Goal: Task Accomplishment & Management: Use online tool/utility

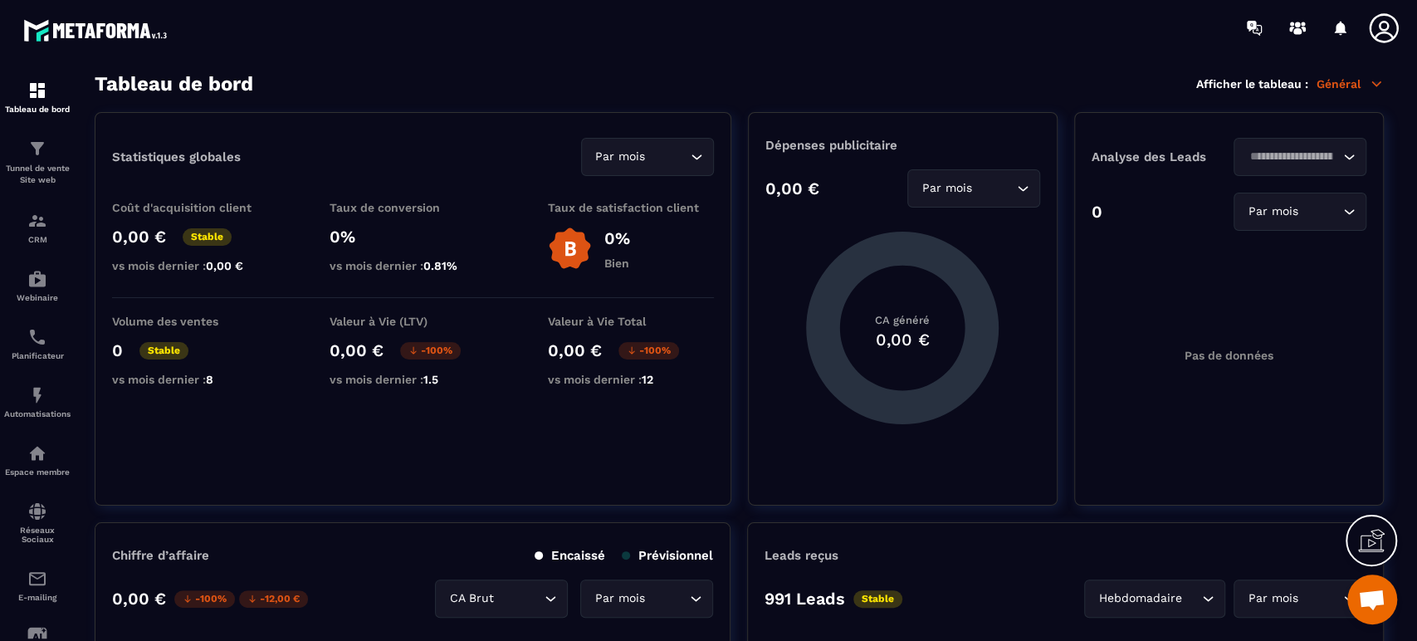
click at [0, 0] on img at bounding box center [0, 0] width 0 height 0
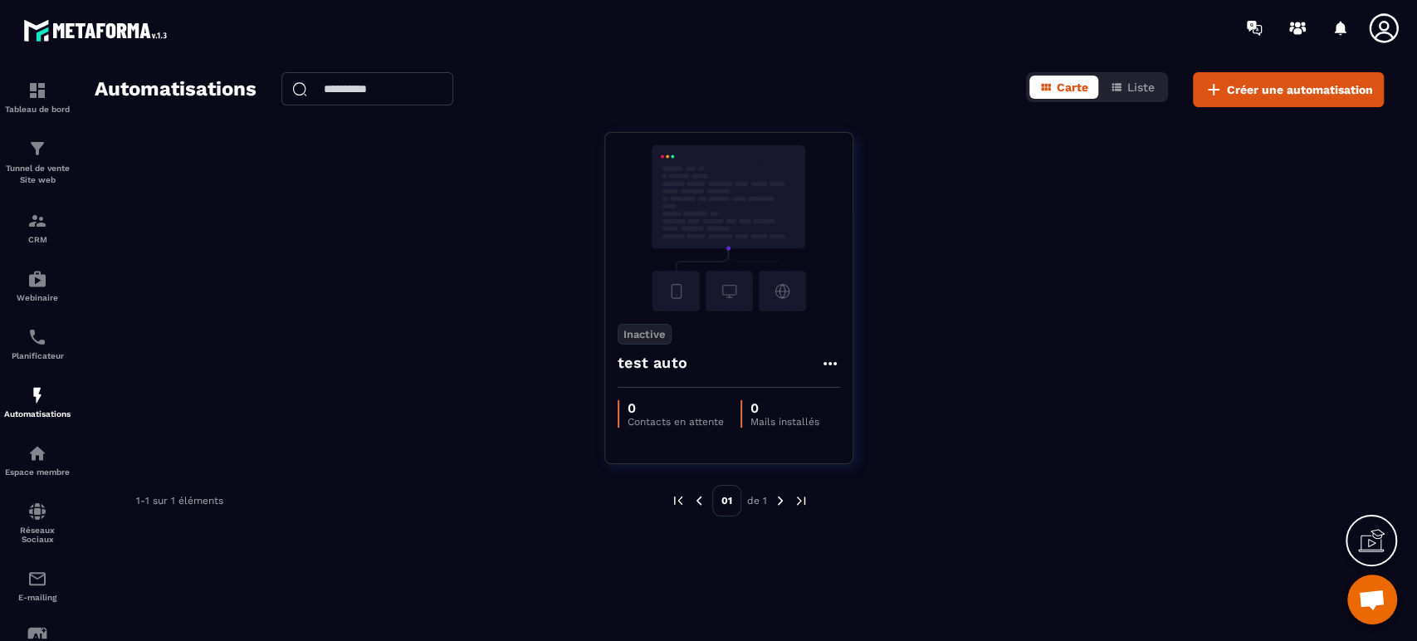
click at [42, 167] on p "Tunnel de vente Site web" at bounding box center [37, 174] width 66 height 23
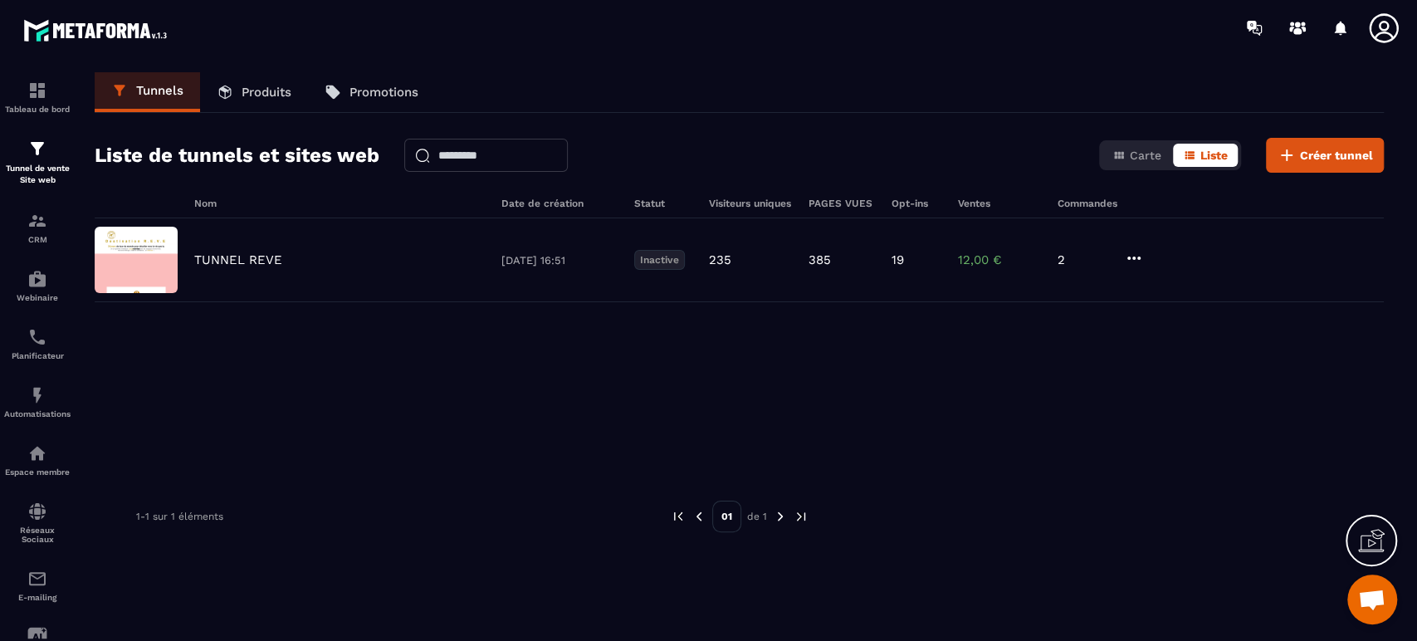
click at [258, 259] on p "TUNNEL REVE" at bounding box center [238, 259] width 88 height 15
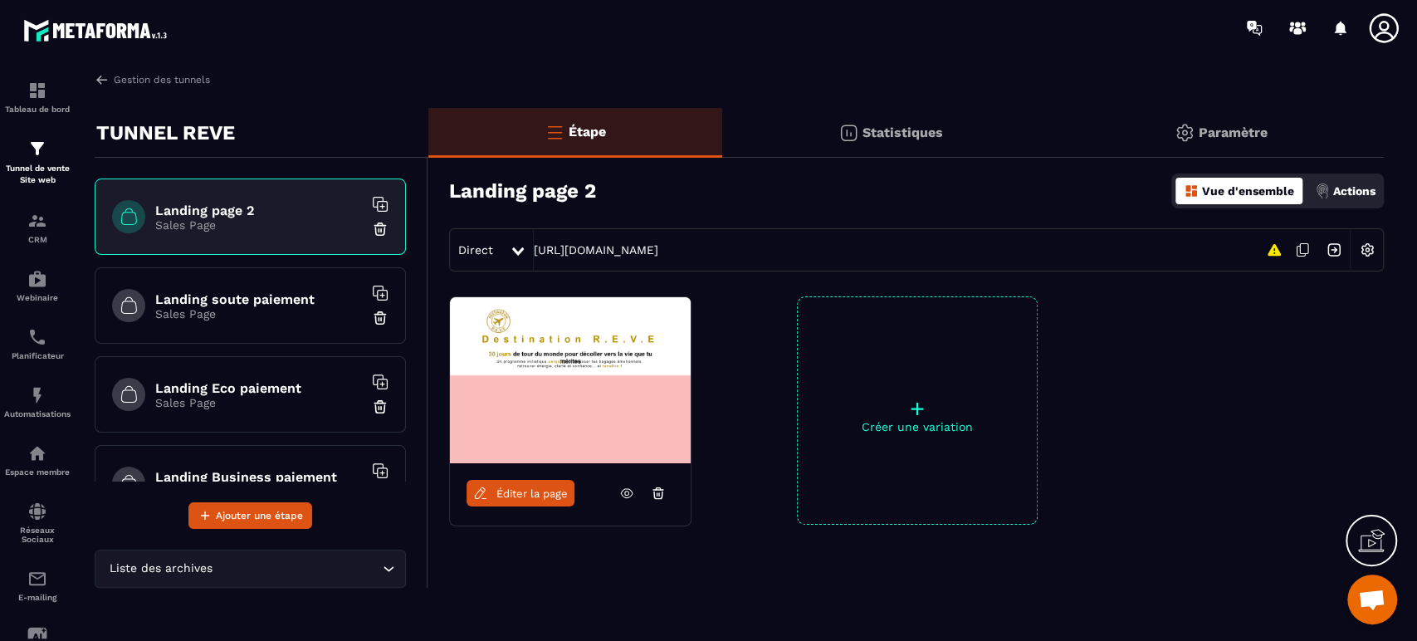
click at [261, 307] on p "Sales Page" at bounding box center [259, 313] width 208 height 13
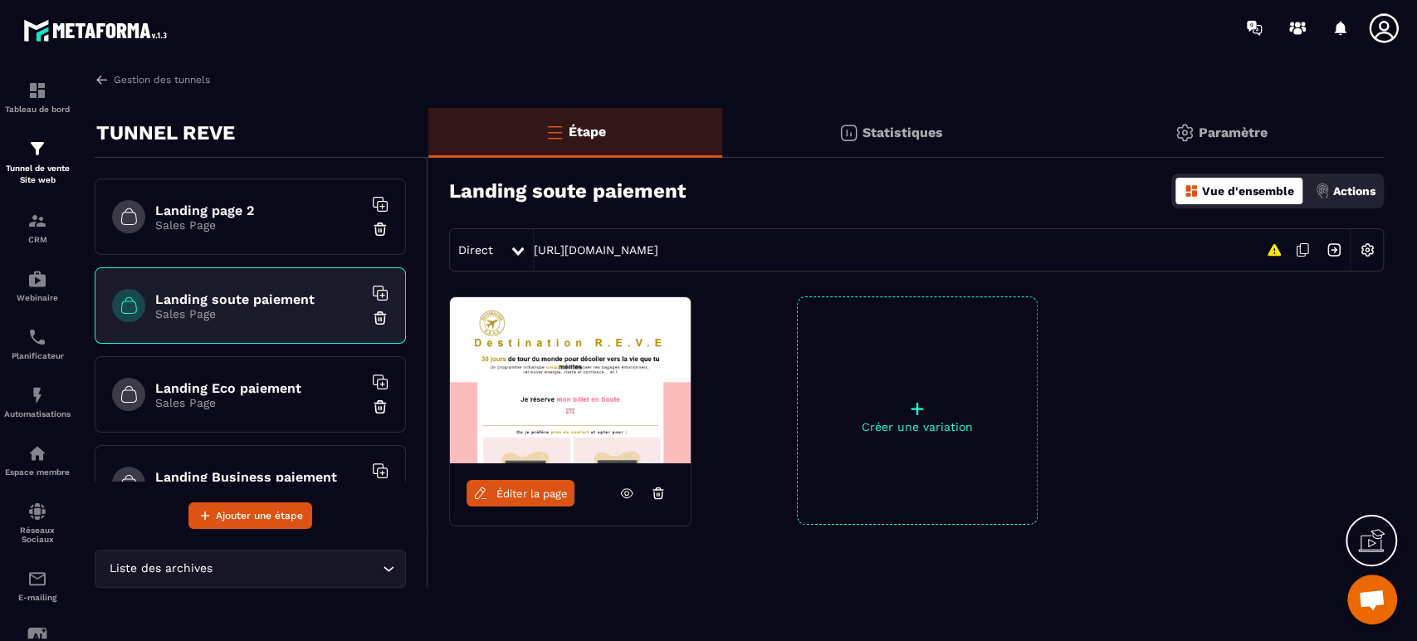
click at [960, 448] on div "+ Créer une variation" at bounding box center [917, 410] width 241 height 228
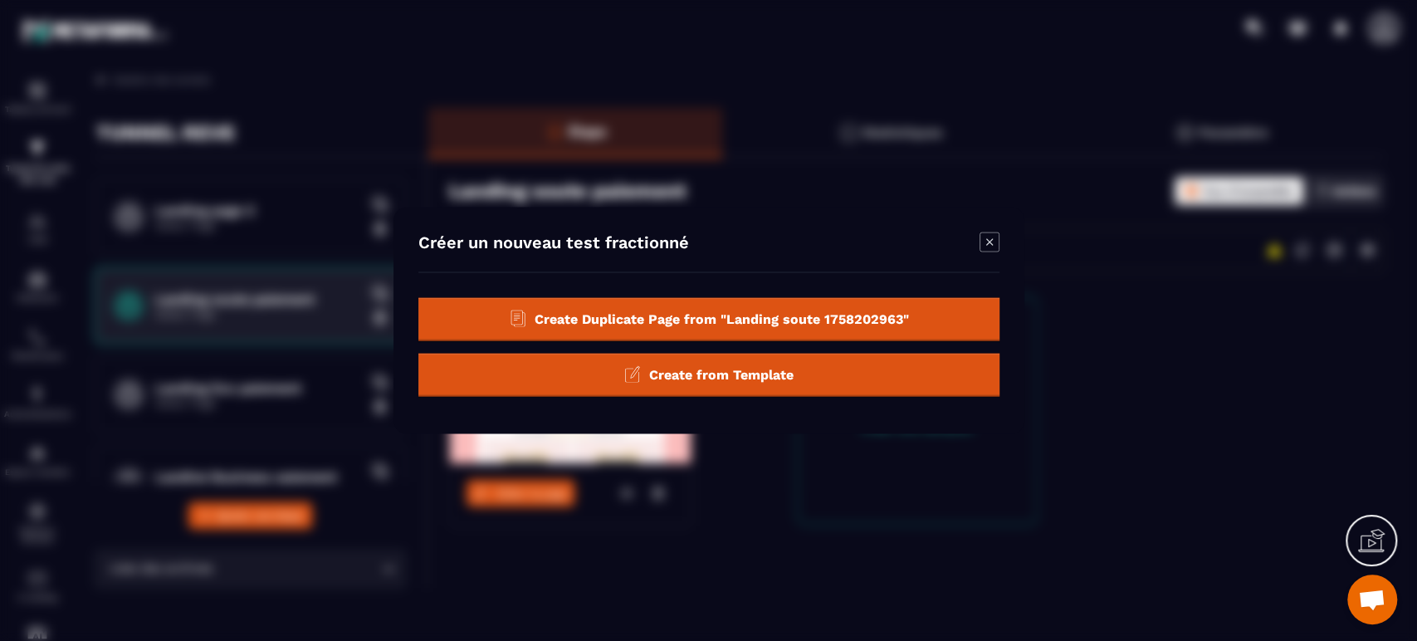
click at [864, 325] on span "Create Duplicate Page from "Landing soute 1758202963"" at bounding box center [721, 319] width 374 height 16
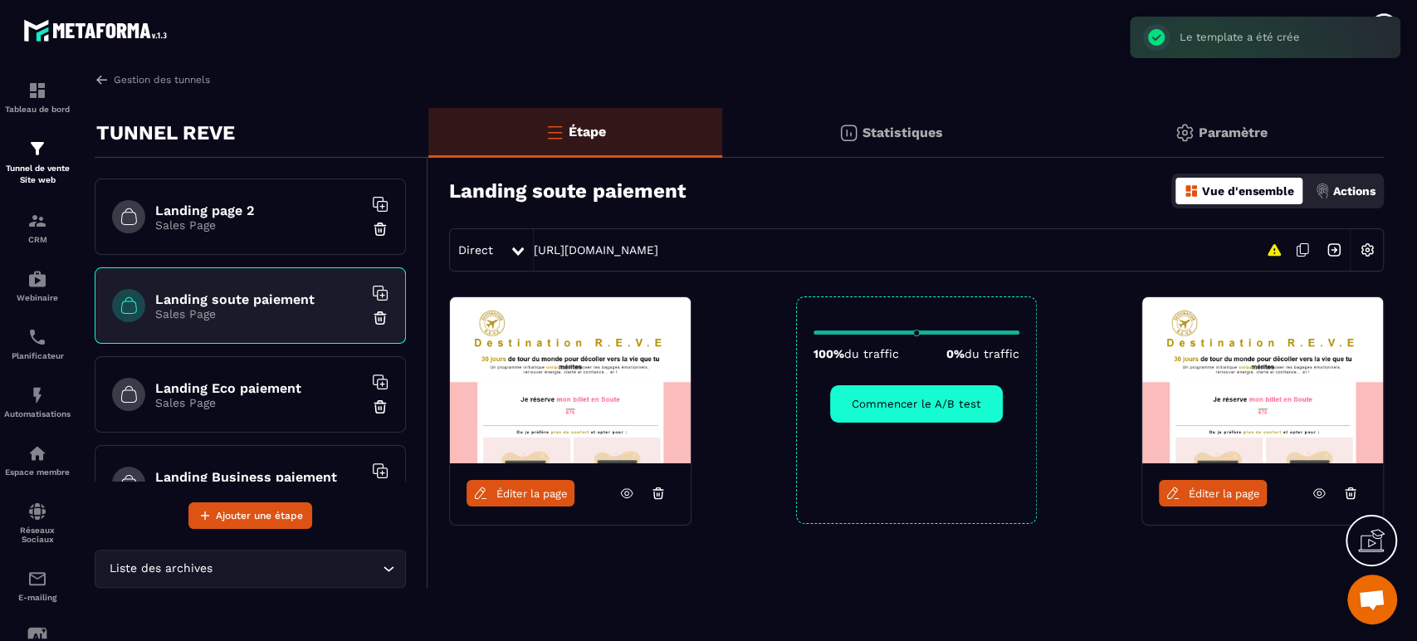
click at [1209, 507] on div "Éditer la page" at bounding box center [1263, 493] width 241 height 60
click at [1209, 506] on link "Éditer la page" at bounding box center [1213, 493] width 108 height 27
